Goal: Task Accomplishment & Management: Complete application form

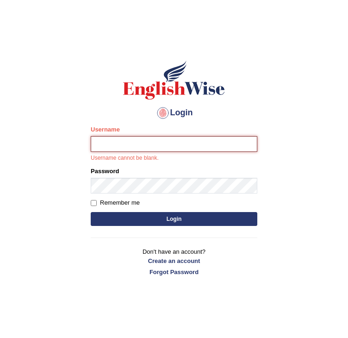
click at [125, 140] on input "Username" at bounding box center [174, 144] width 167 height 16
type input "Auztrix"
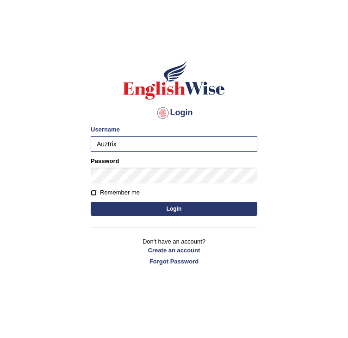
click at [94, 192] on input "Remember me" at bounding box center [94, 193] width 6 height 6
checkbox input "true"
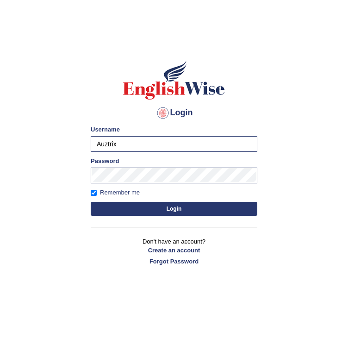
click at [161, 206] on button "Login" at bounding box center [174, 209] width 167 height 14
